Goal: Find specific page/section: Find specific page/section

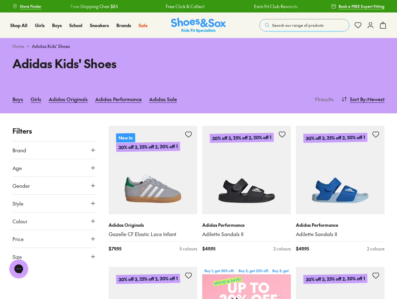
click at [304, 25] on span "Search our range of products" at bounding box center [297, 25] width 51 height 6
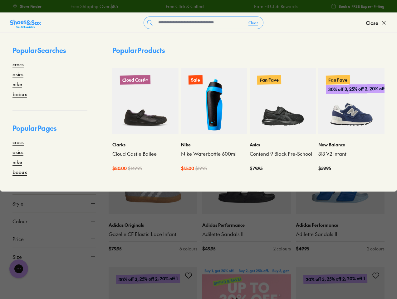
click at [253, 23] on button "Clear" at bounding box center [253, 22] width 20 height 11
click at [376, 23] on span "Close" at bounding box center [371, 22] width 12 height 7
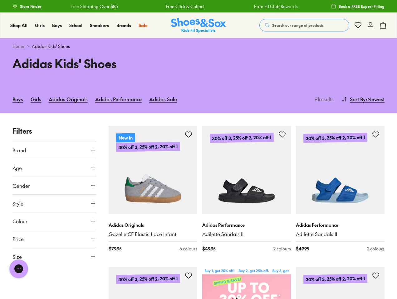
click at [383, 25] on icon at bounding box center [382, 25] width 7 height 7
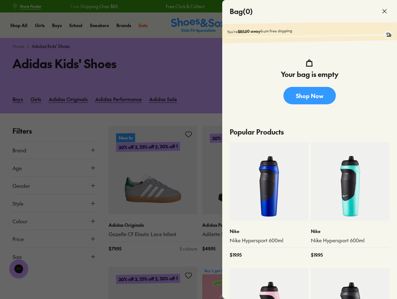
click at [362, 99] on div at bounding box center [198, 149] width 397 height 299
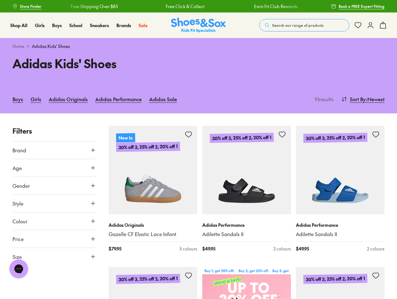
click at [54, 150] on button "Brand" at bounding box center [54, 150] width 84 height 17
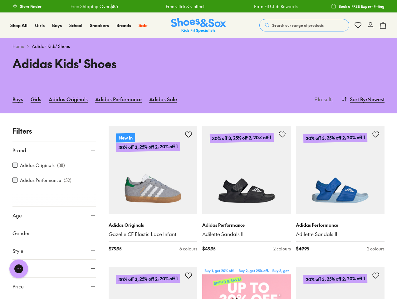
click at [54, 168] on div "Adidas Originals ( 38 )" at bounding box center [54, 165] width 84 height 7
click at [54, 186] on div "Adidas Originals ( 38 ) Adidas Performance ( 52 )" at bounding box center [54, 176] width 84 height 35
click at [54, 204] on div at bounding box center [54, 200] width 84 height 12
